Goal: Information Seeking & Learning: Learn about a topic

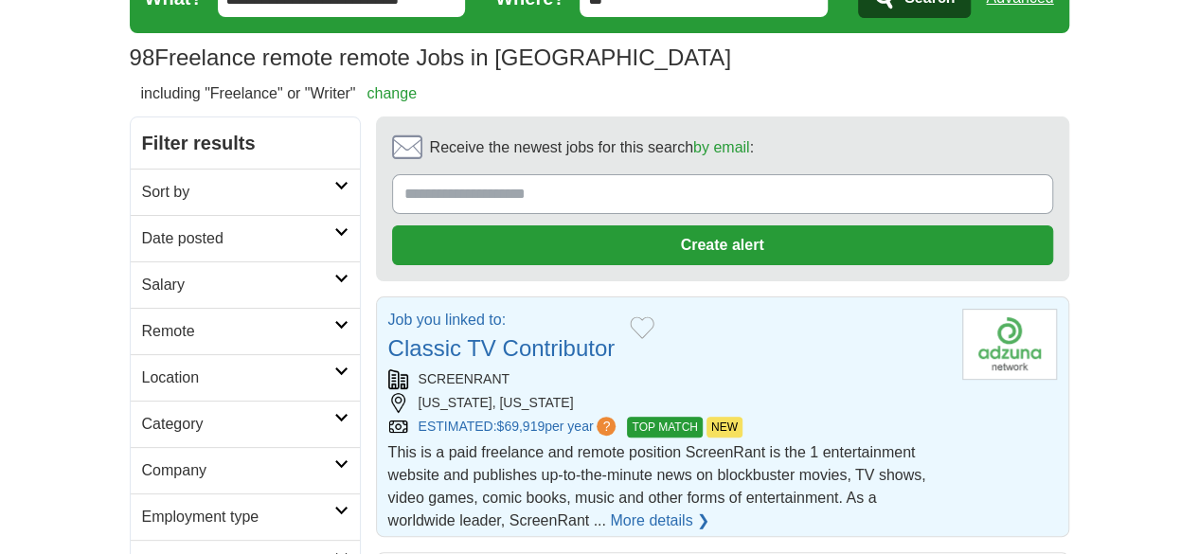
scroll to position [189, 0]
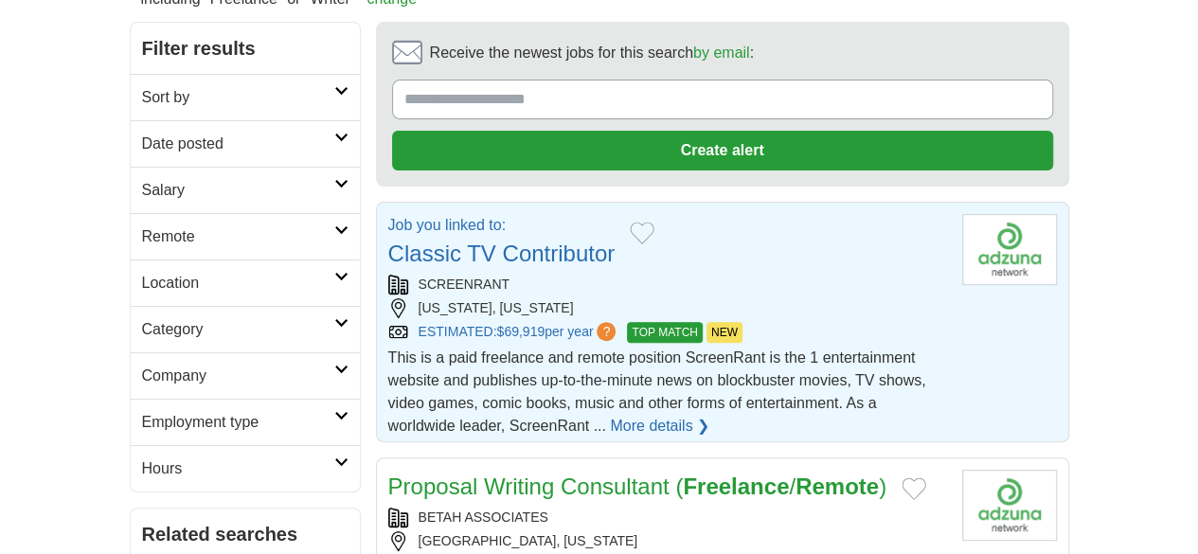
click at [709, 415] on link "More details ❯" at bounding box center [659, 426] width 99 height 23
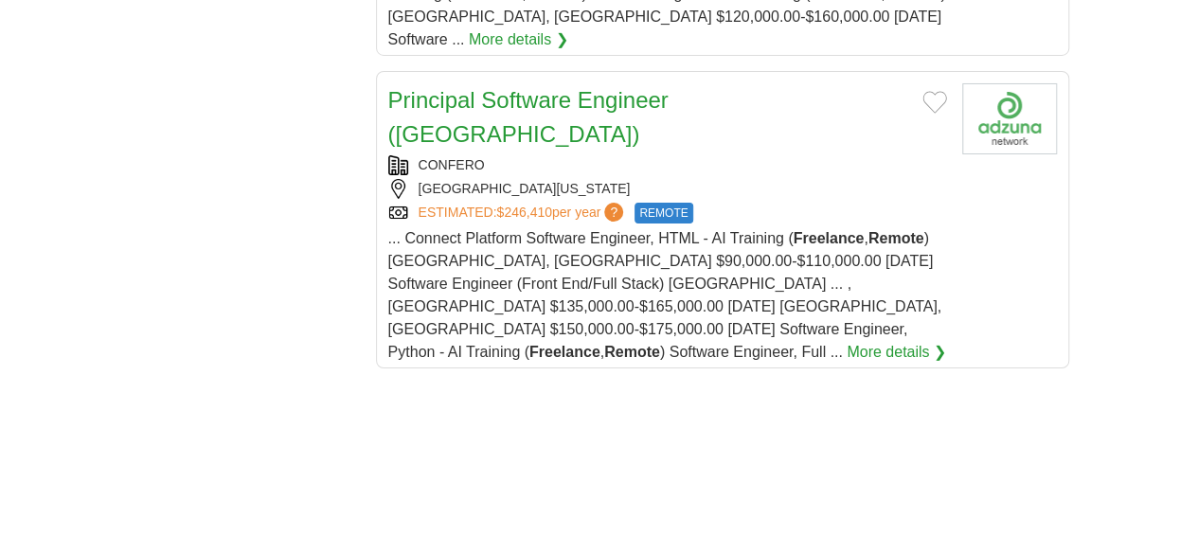
scroll to position [3409, 0]
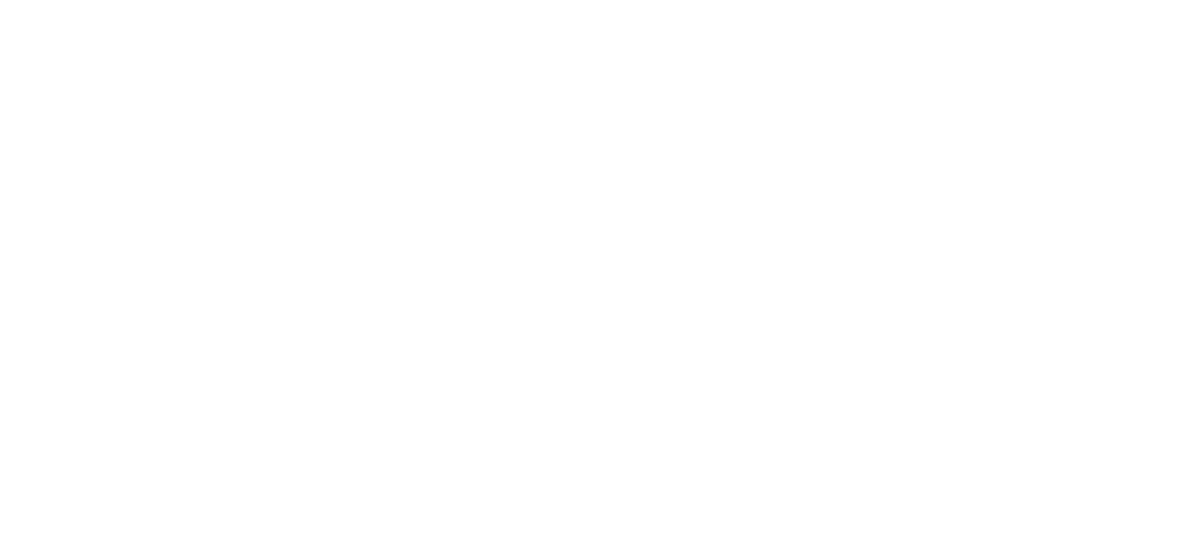
scroll to position [3883, 0]
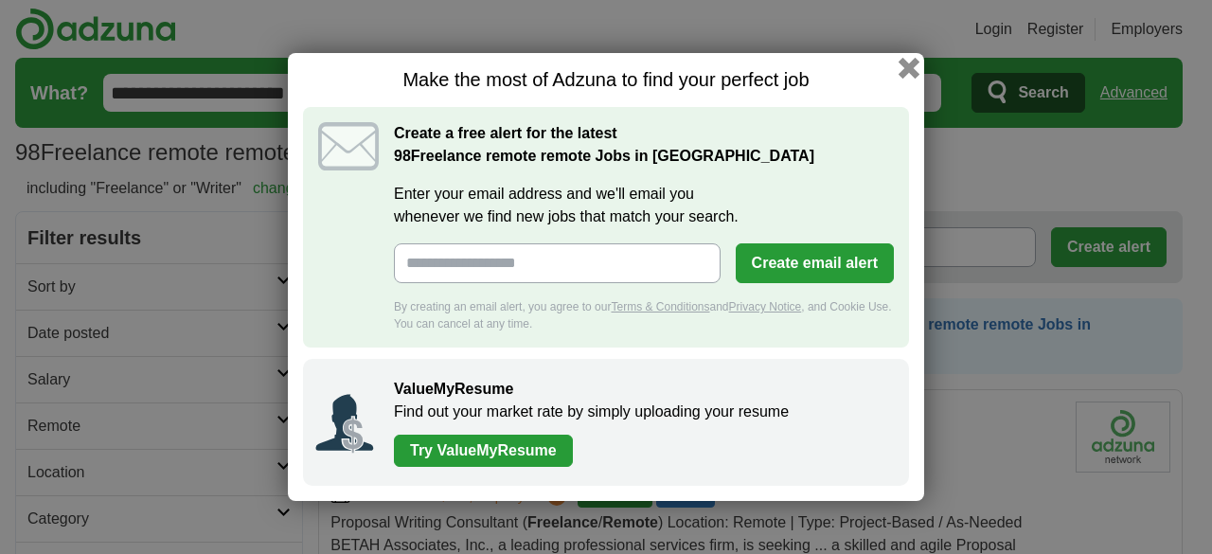
click at [907, 67] on button "button" at bounding box center [909, 68] width 21 height 21
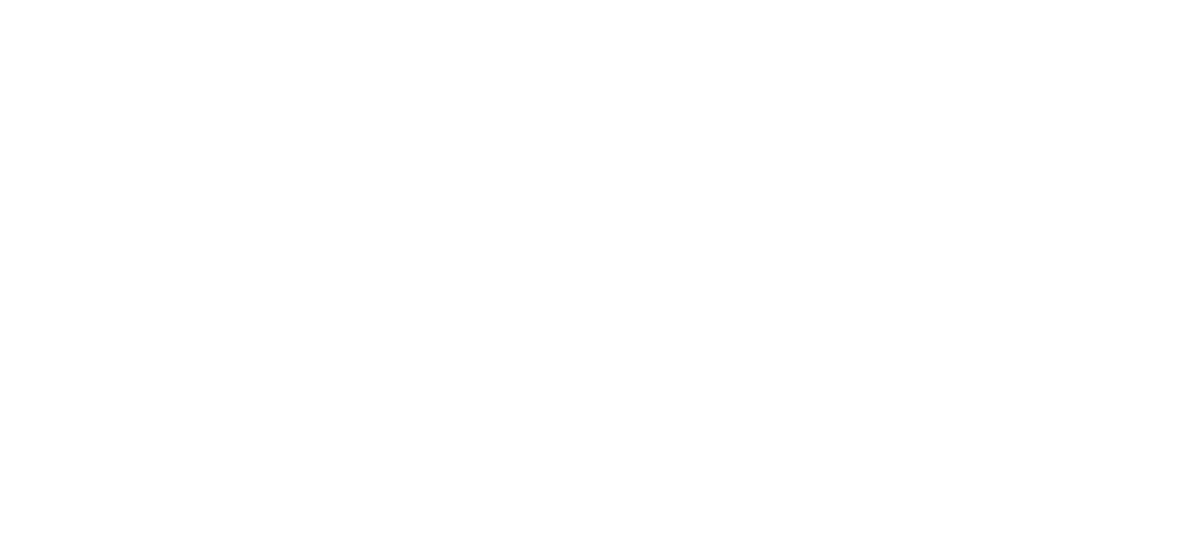
scroll to position [3883, 0]
